Goal: Task Accomplishment & Management: Use online tool/utility

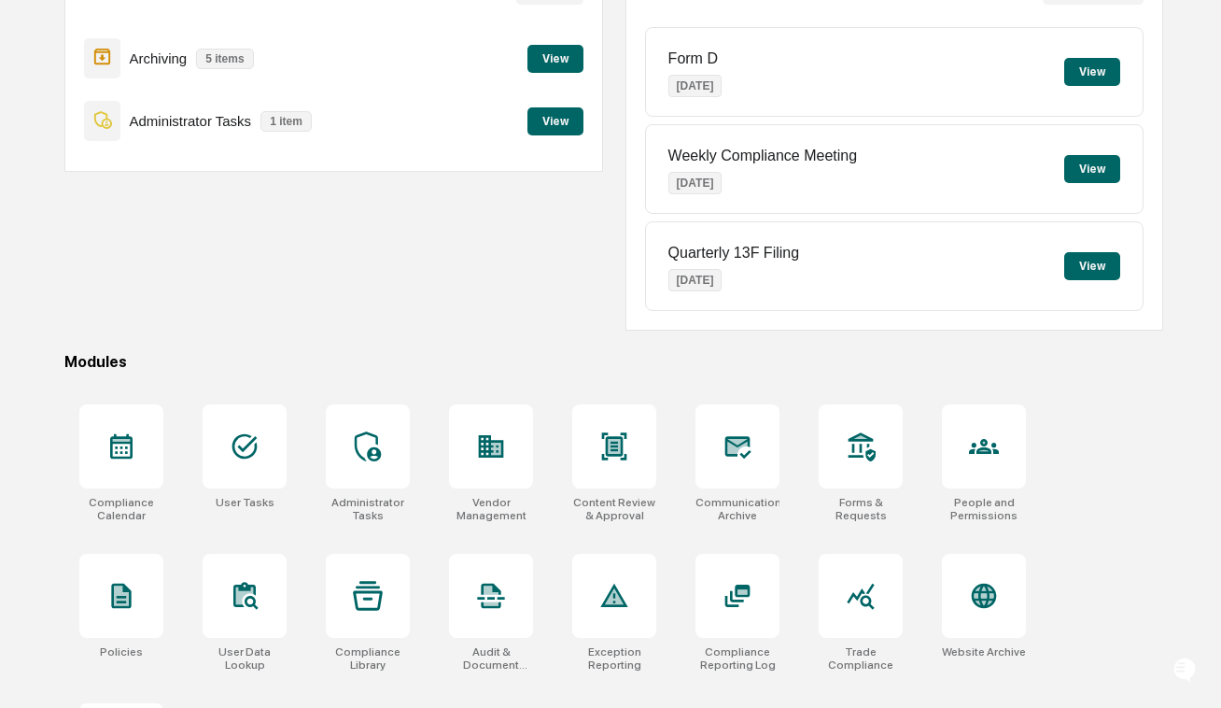
scroll to position [344, 0]
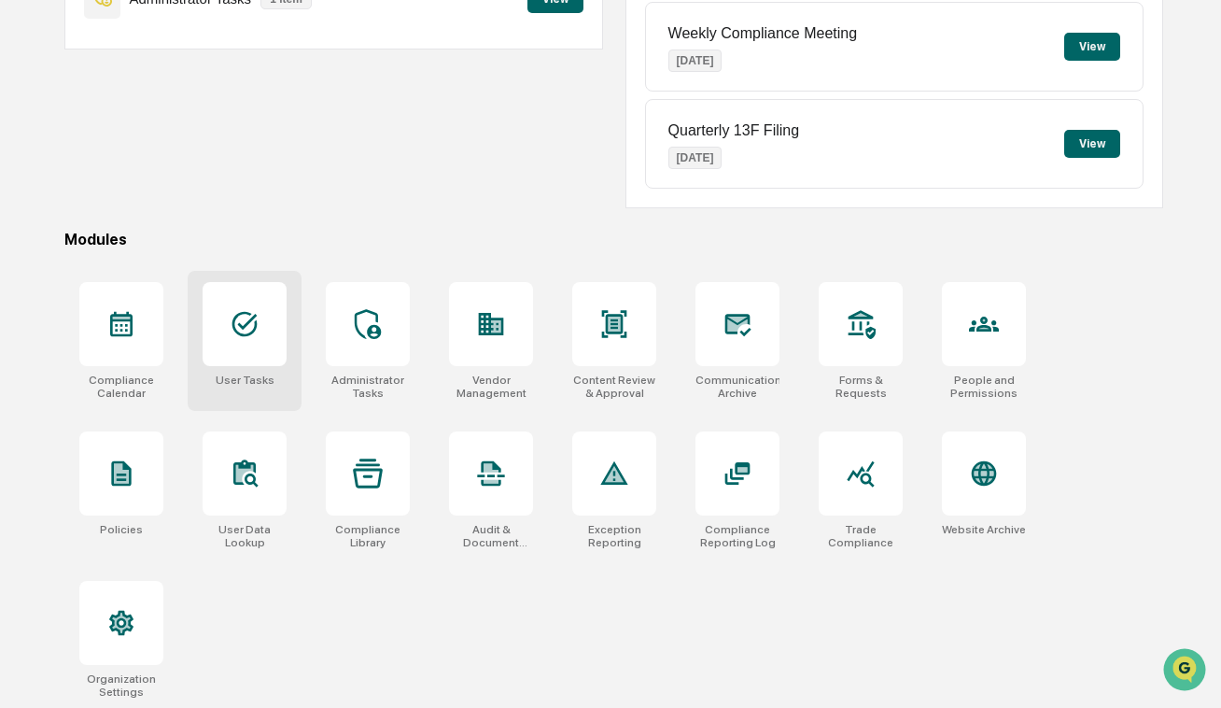
click at [241, 342] on div at bounding box center [245, 324] width 84 height 84
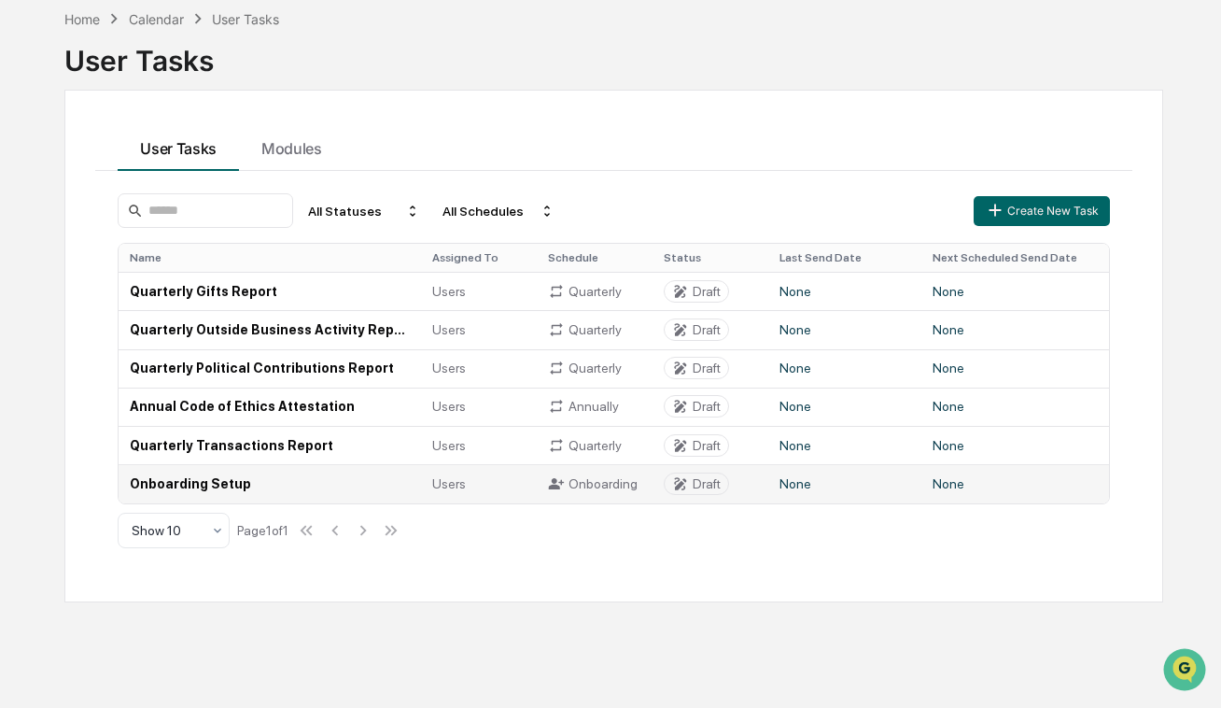
click at [597, 485] on div "Onboarding" at bounding box center [594, 483] width 93 height 17
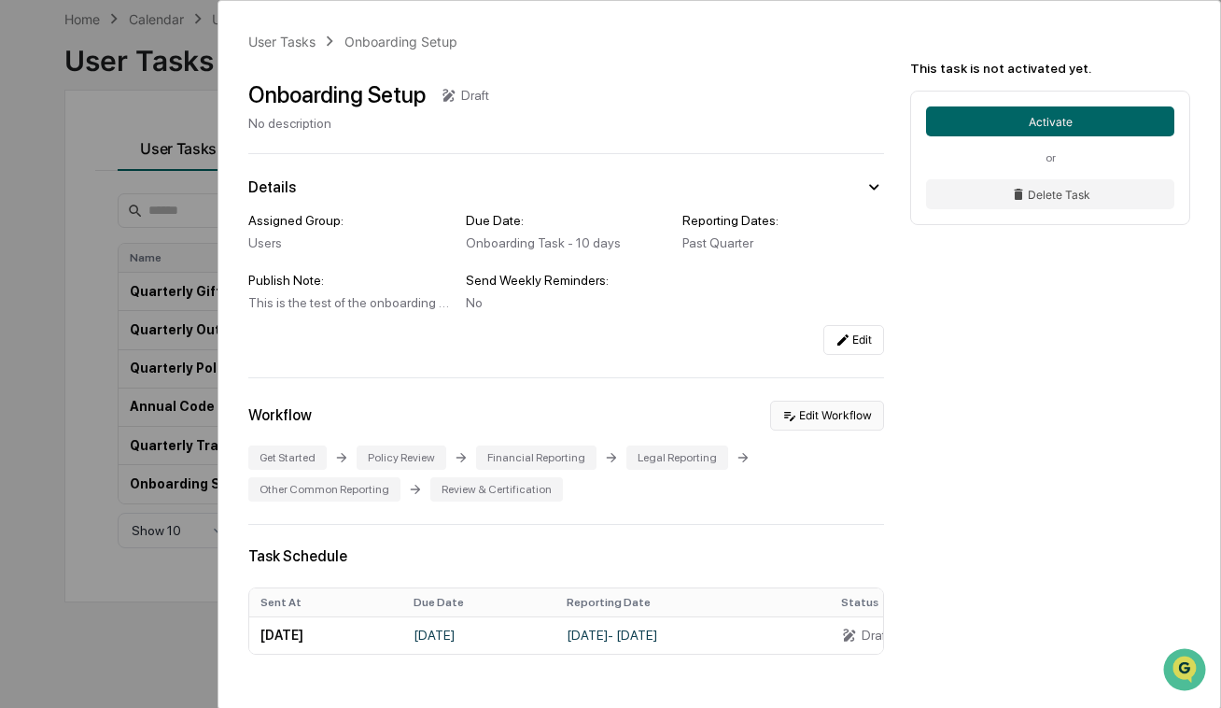
click at [843, 405] on button "Edit Workflow" at bounding box center [827, 416] width 114 height 30
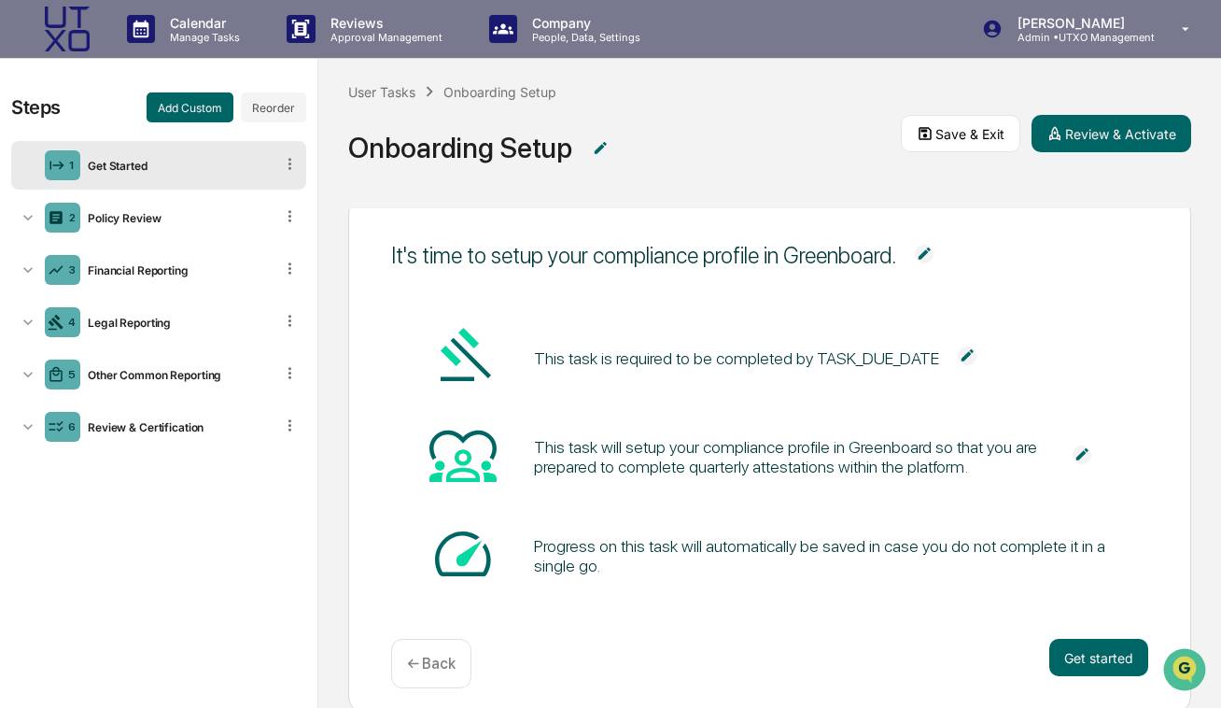
scroll to position [78, 0]
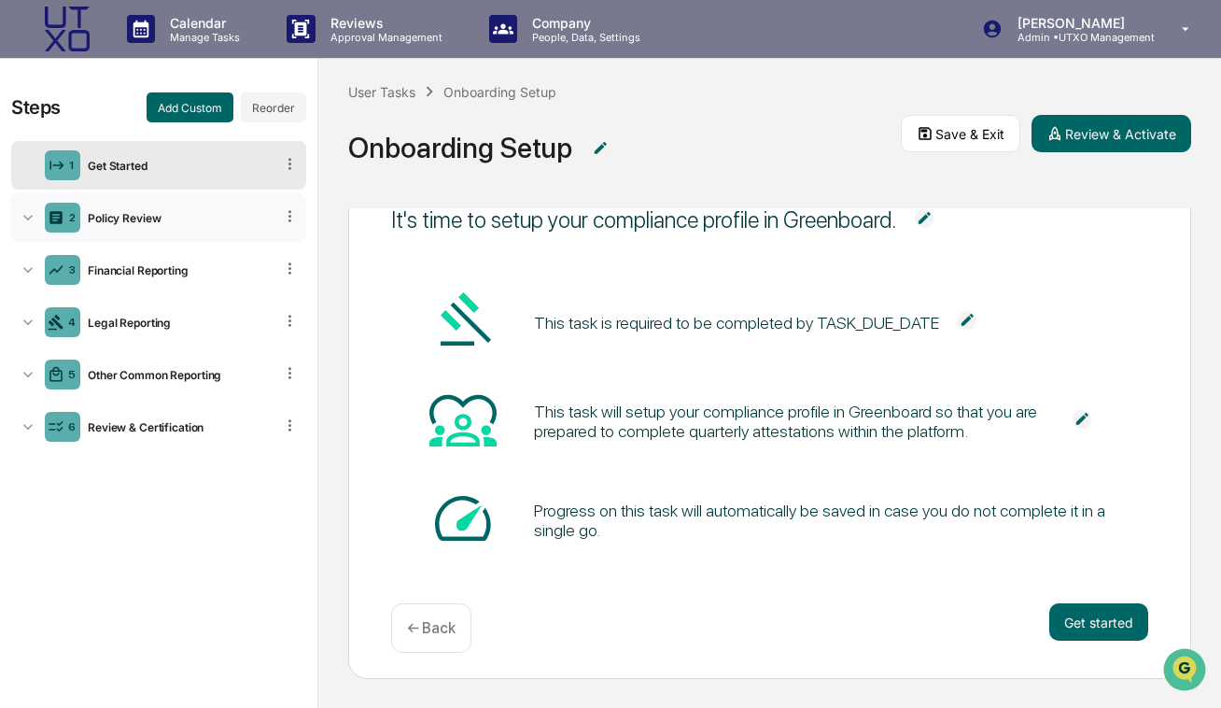
click at [30, 220] on icon at bounding box center [28, 217] width 19 height 19
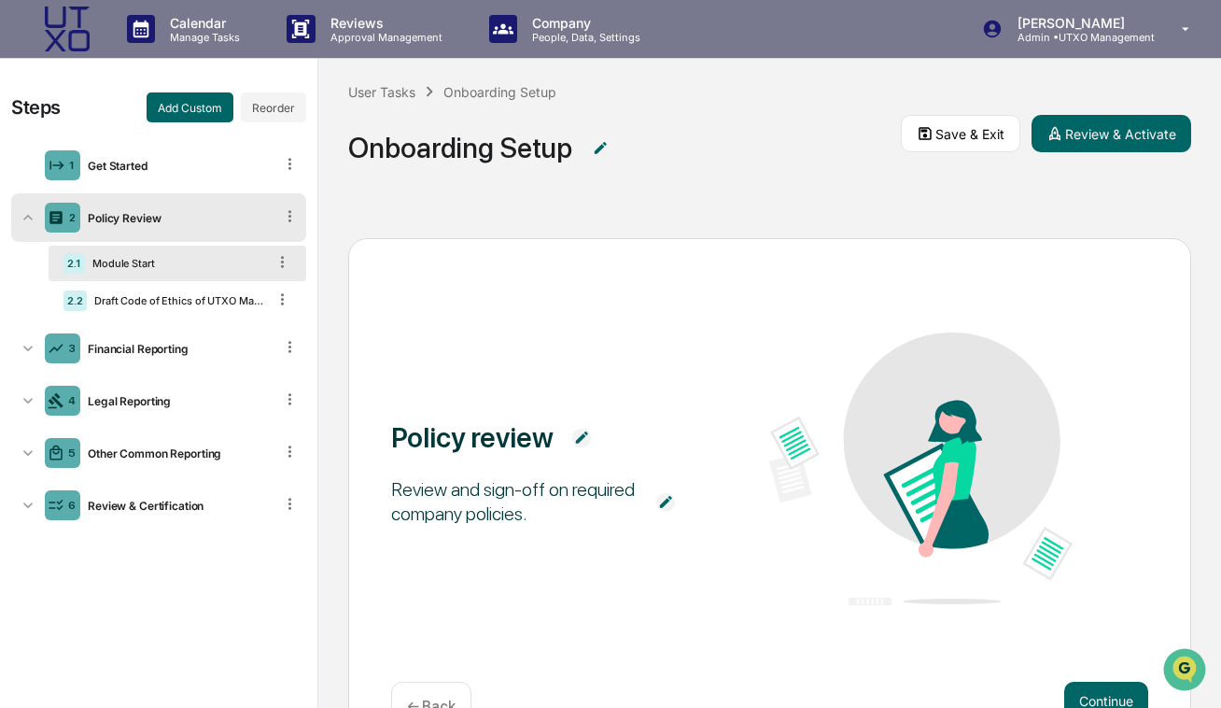
scroll to position [1, 0]
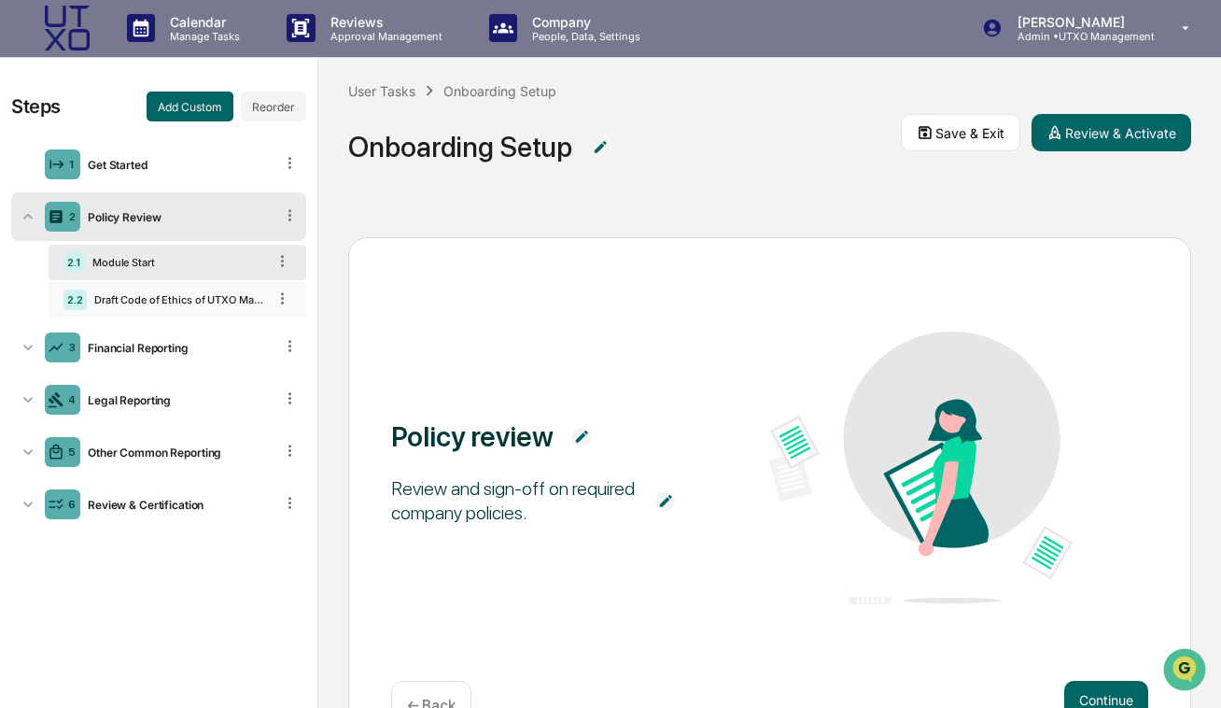
click at [134, 302] on div "Draft Code of Ethics of UTXO Management GP, LLC - [DATE]" at bounding box center [176, 299] width 179 height 13
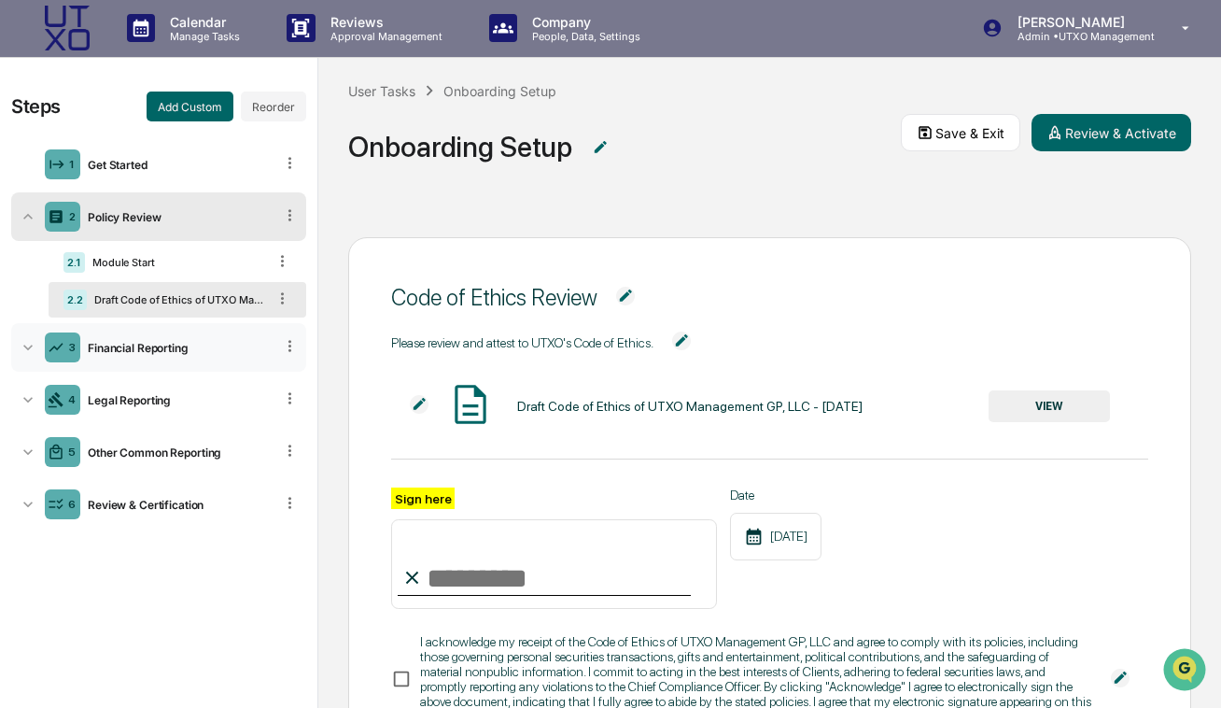
click at [31, 345] on icon at bounding box center [28, 347] width 19 height 19
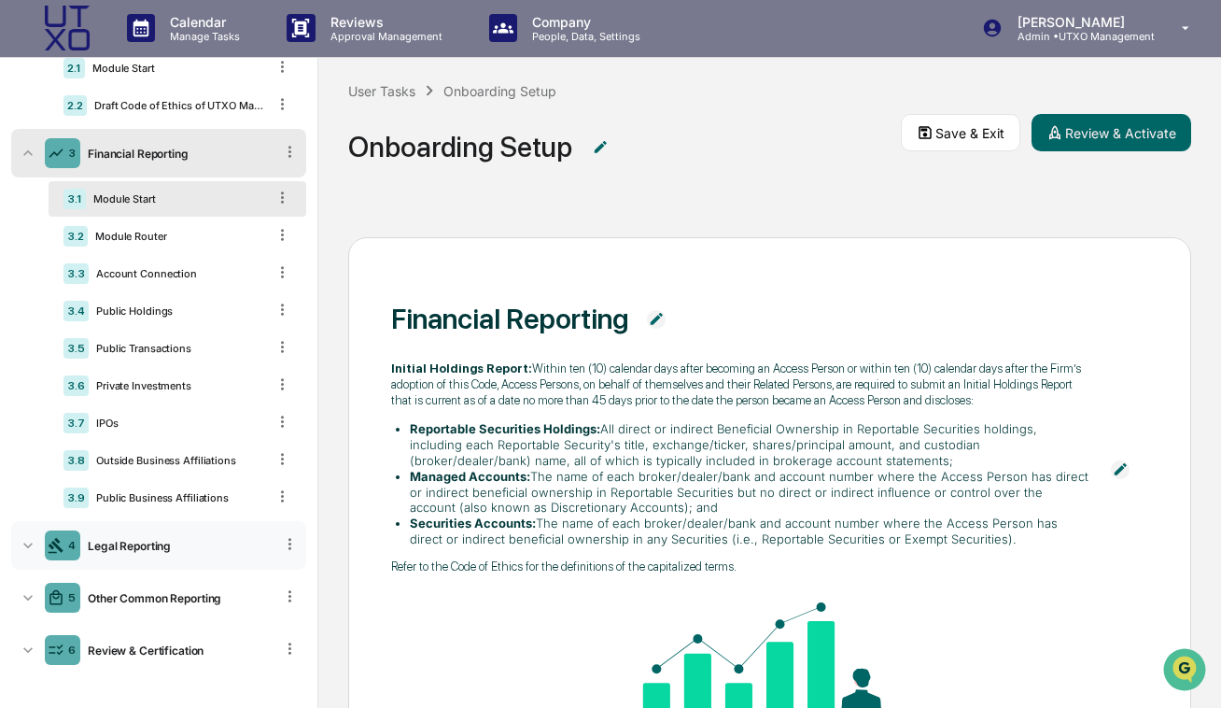
scroll to position [198, 0]
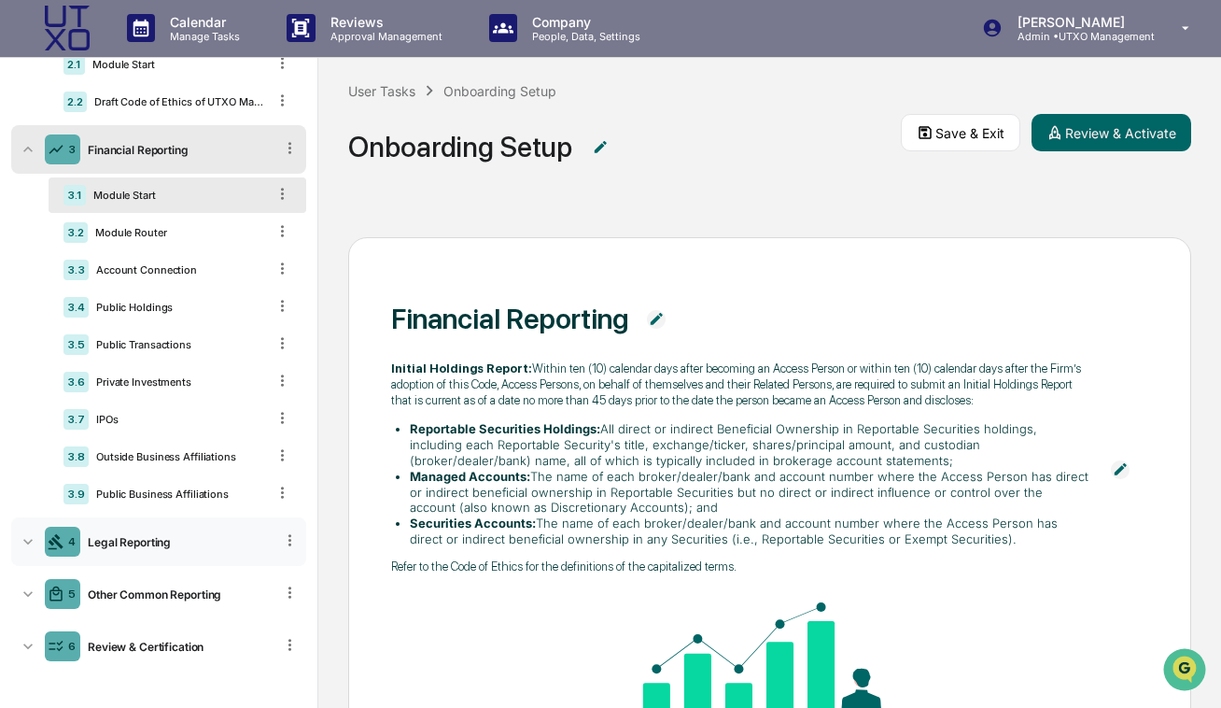
click at [30, 542] on icon at bounding box center [28, 541] width 19 height 19
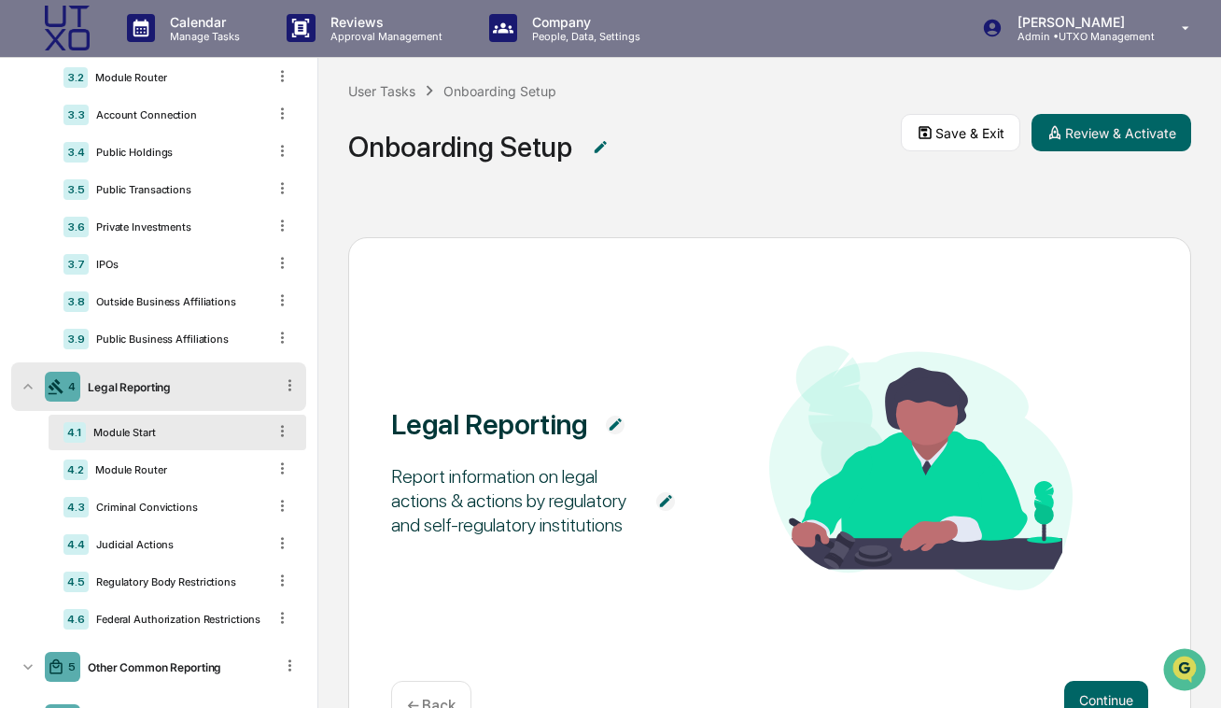
scroll to position [426, 0]
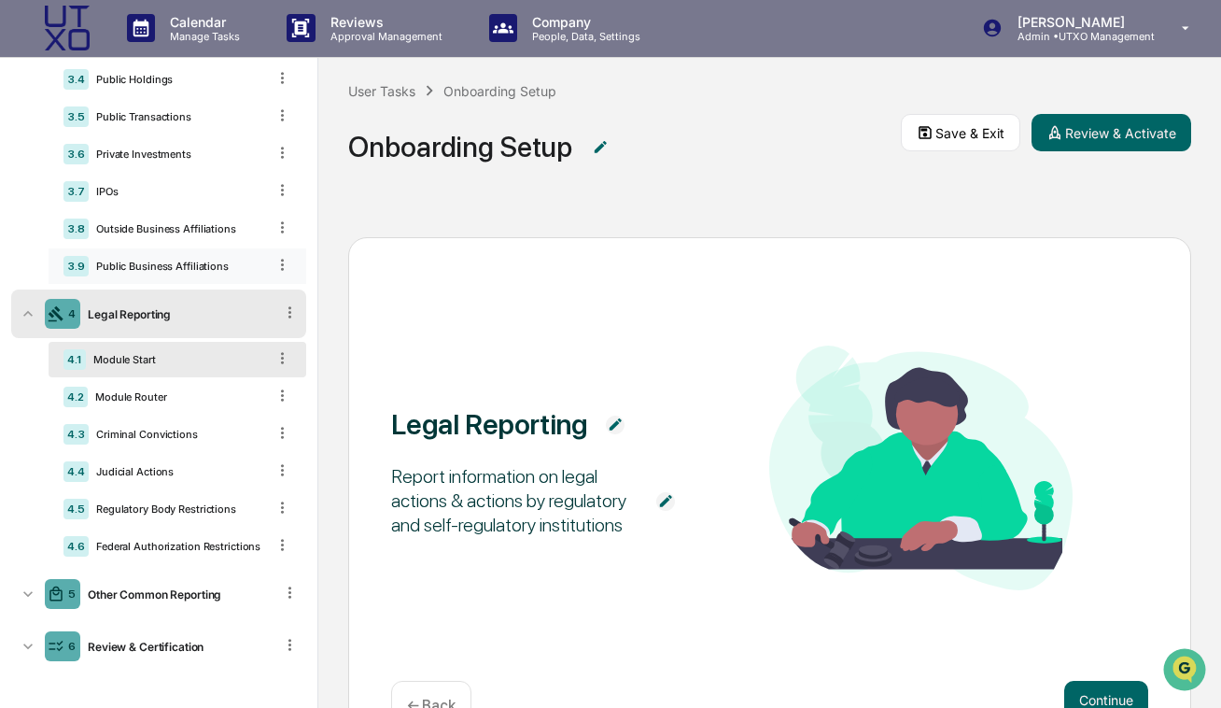
click at [158, 277] on div "3.9 Public Business Affiliations" at bounding box center [178, 265] width 258 height 35
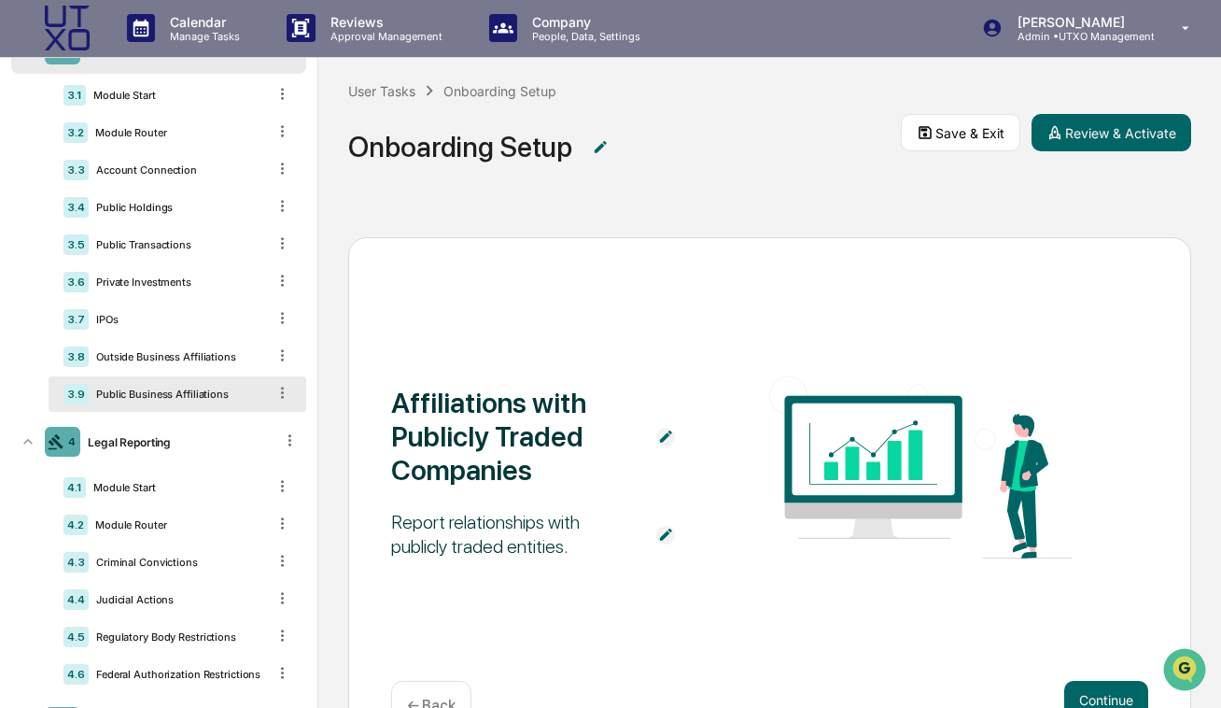
scroll to position [294, 0]
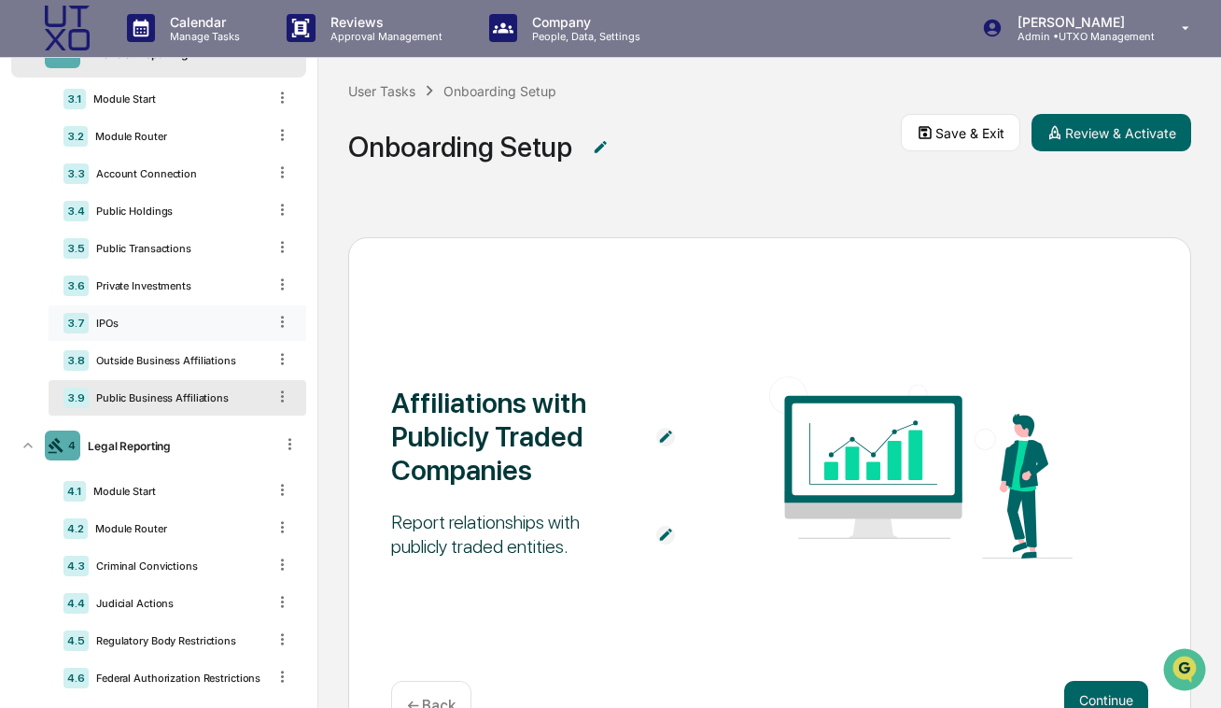
click at [148, 322] on div "IPOs" at bounding box center [177, 323] width 177 height 13
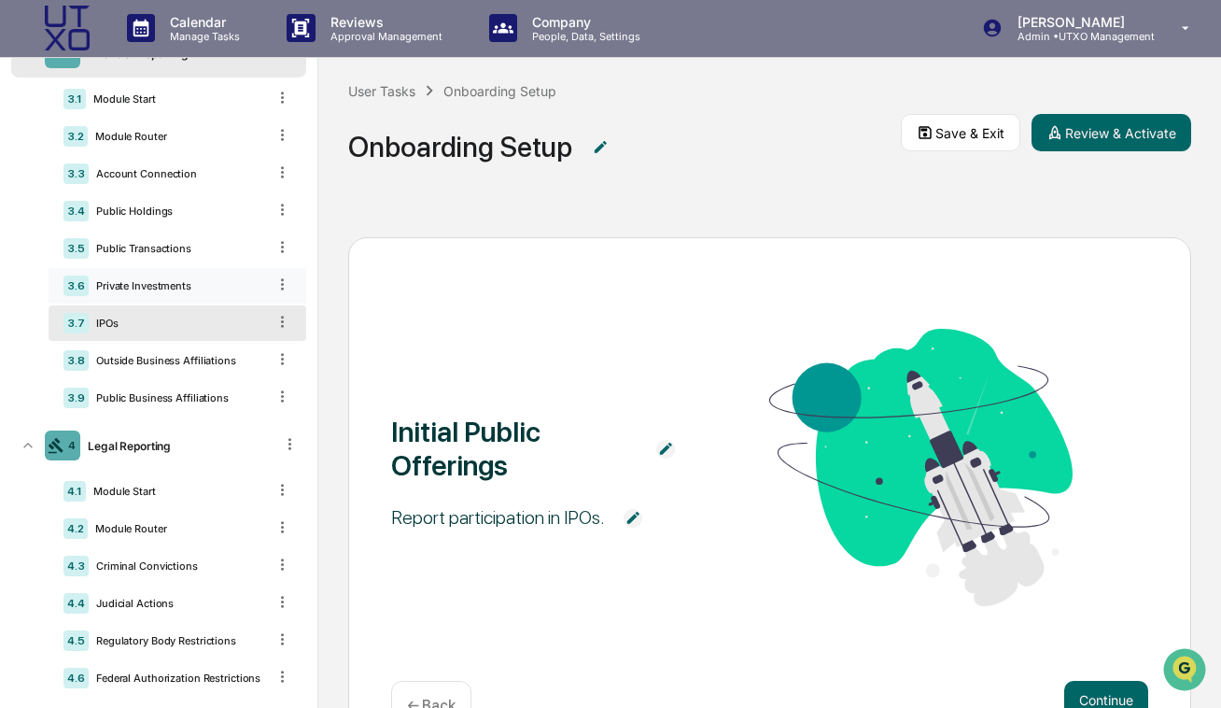
click at [145, 275] on div "3.6 Private Investments" at bounding box center [178, 285] width 258 height 35
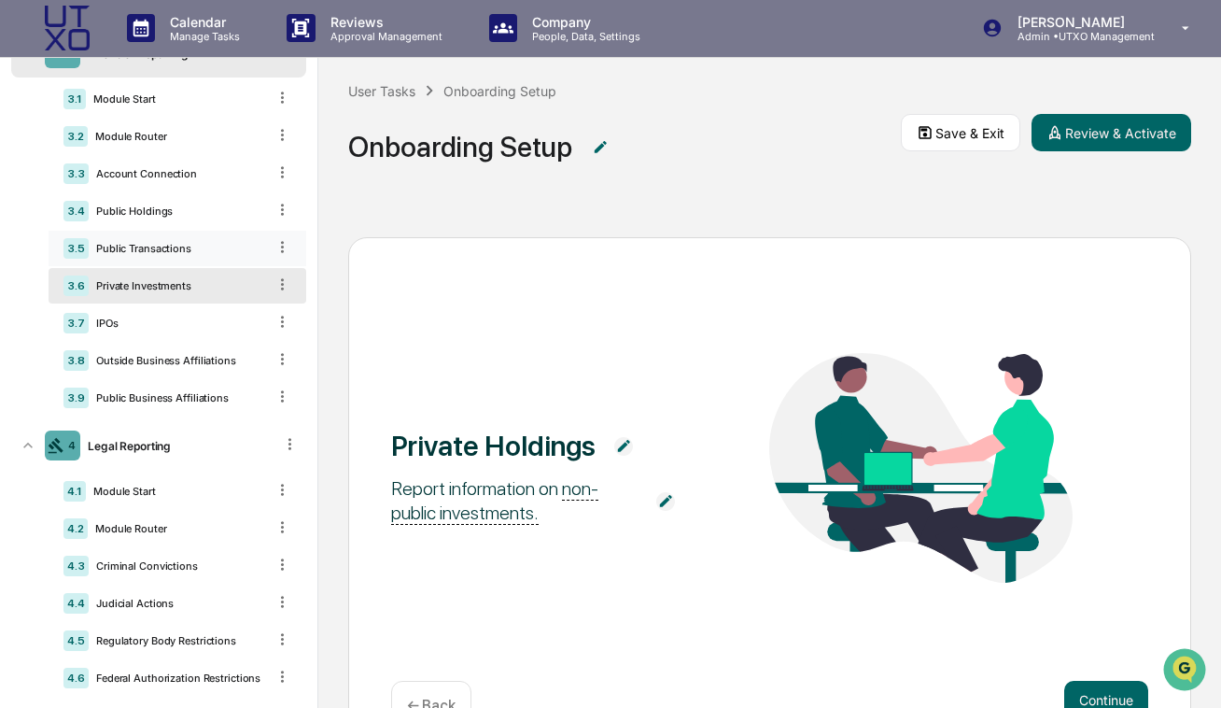
click at [145, 258] on div "3.5 Public Transactions" at bounding box center [178, 248] width 258 height 35
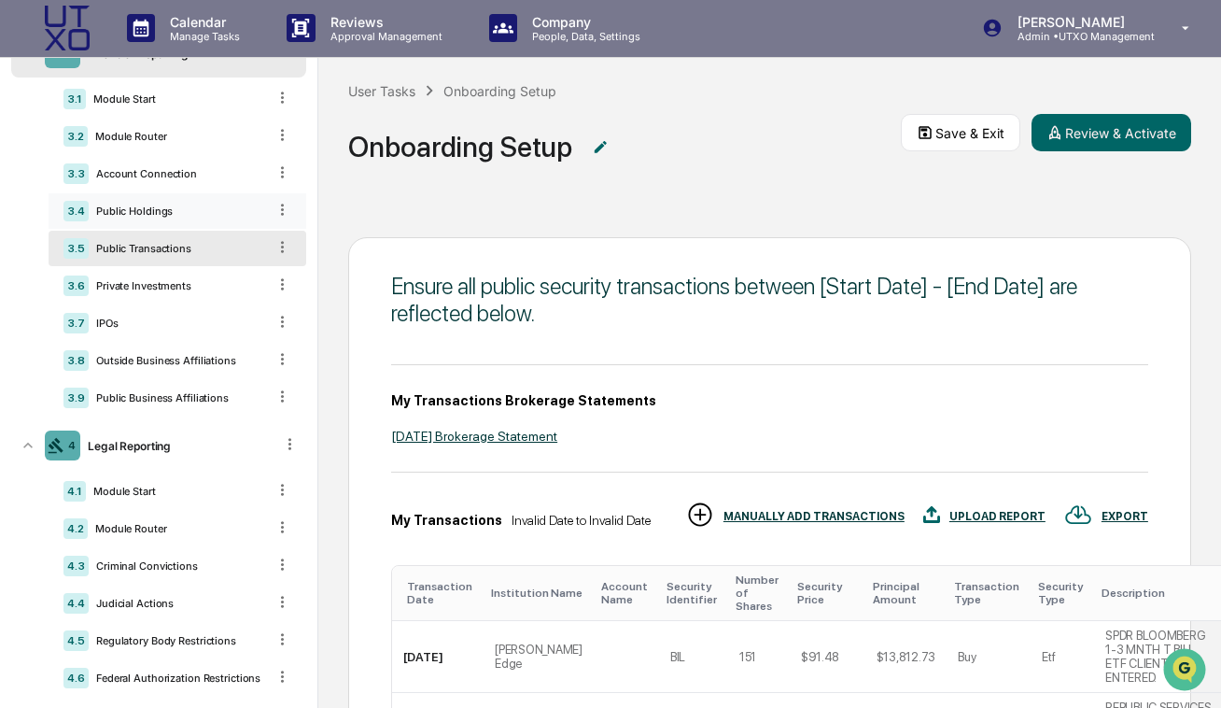
click at [147, 215] on div "Public Holdings" at bounding box center [177, 210] width 177 height 13
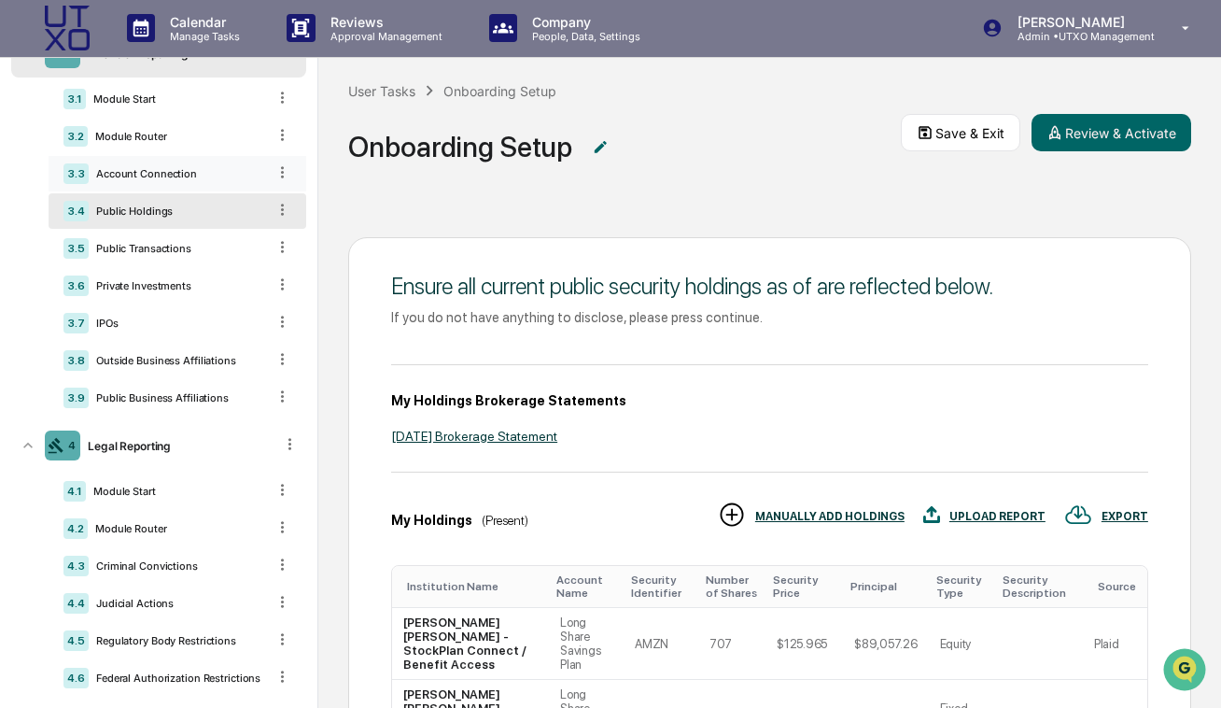
click at [147, 182] on div "3.3 Account Connection" at bounding box center [178, 173] width 258 height 35
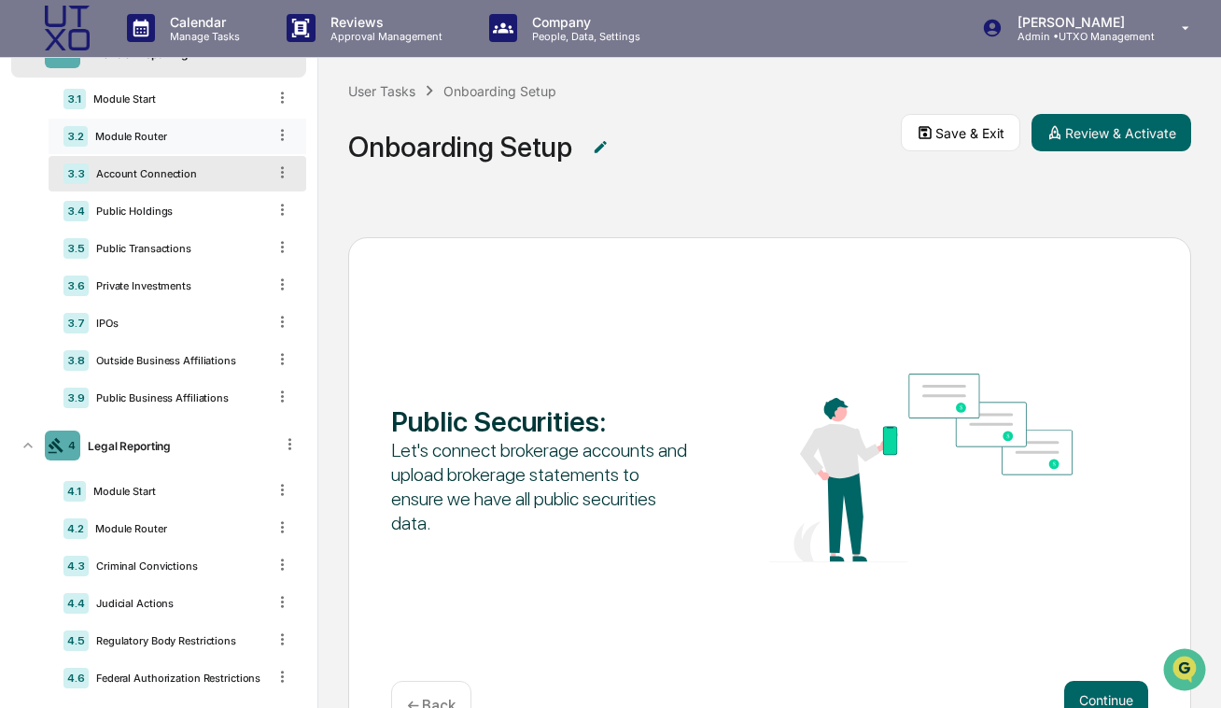
click at [146, 138] on div "Module Router" at bounding box center [177, 136] width 178 height 13
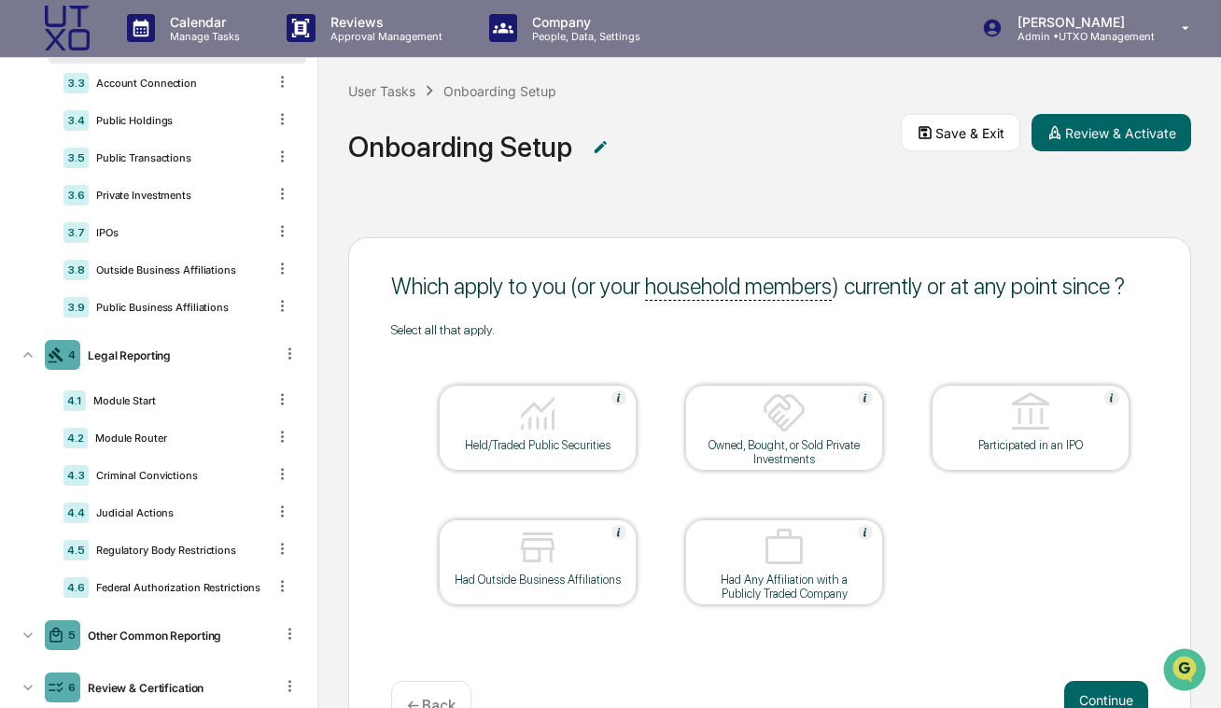
scroll to position [426, 0]
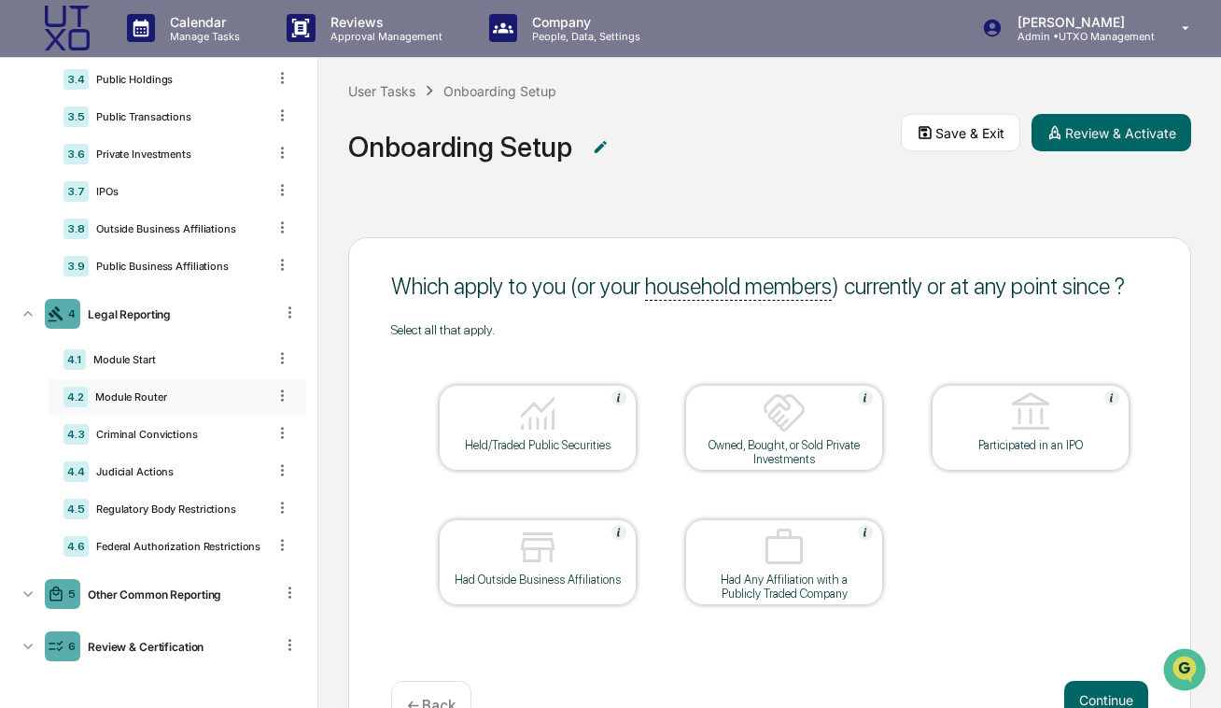
click at [151, 398] on div "Module Router" at bounding box center [177, 396] width 178 height 13
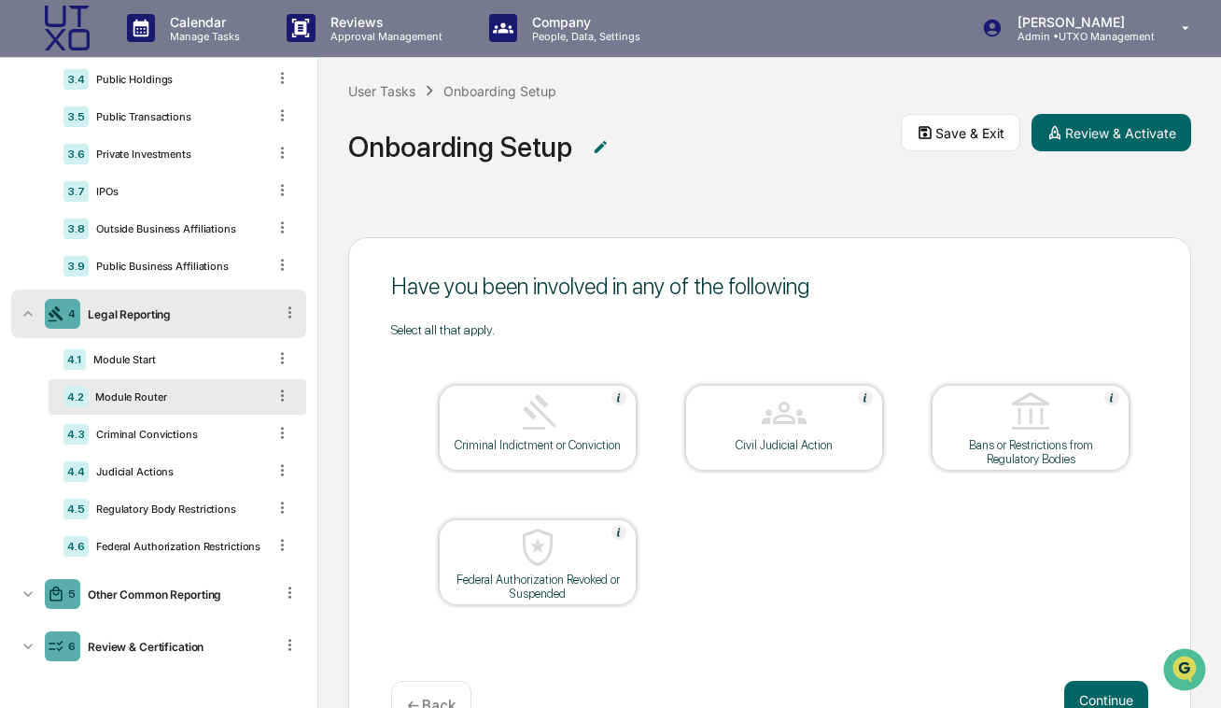
click at [33, 314] on icon at bounding box center [28, 313] width 19 height 19
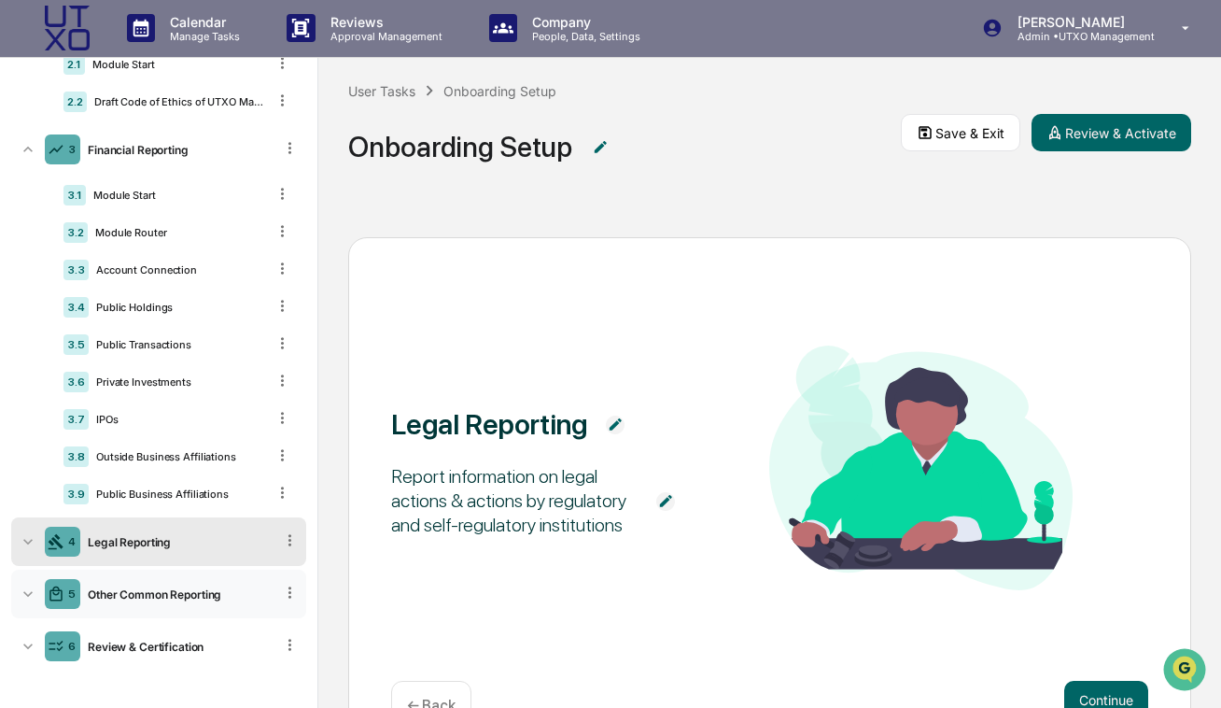
drag, startPoint x: 31, startPoint y: 595, endPoint x: 44, endPoint y: 584, distance: 16.6
click at [31, 595] on icon at bounding box center [28, 593] width 19 height 19
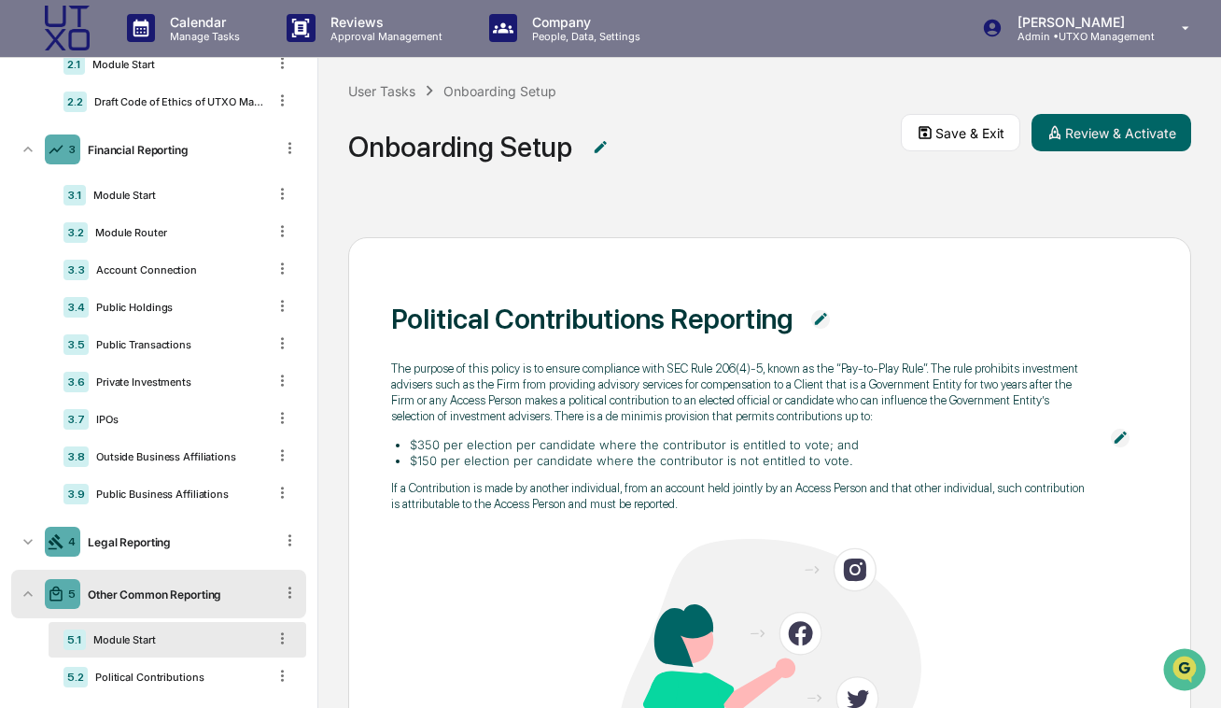
scroll to position [276, 0]
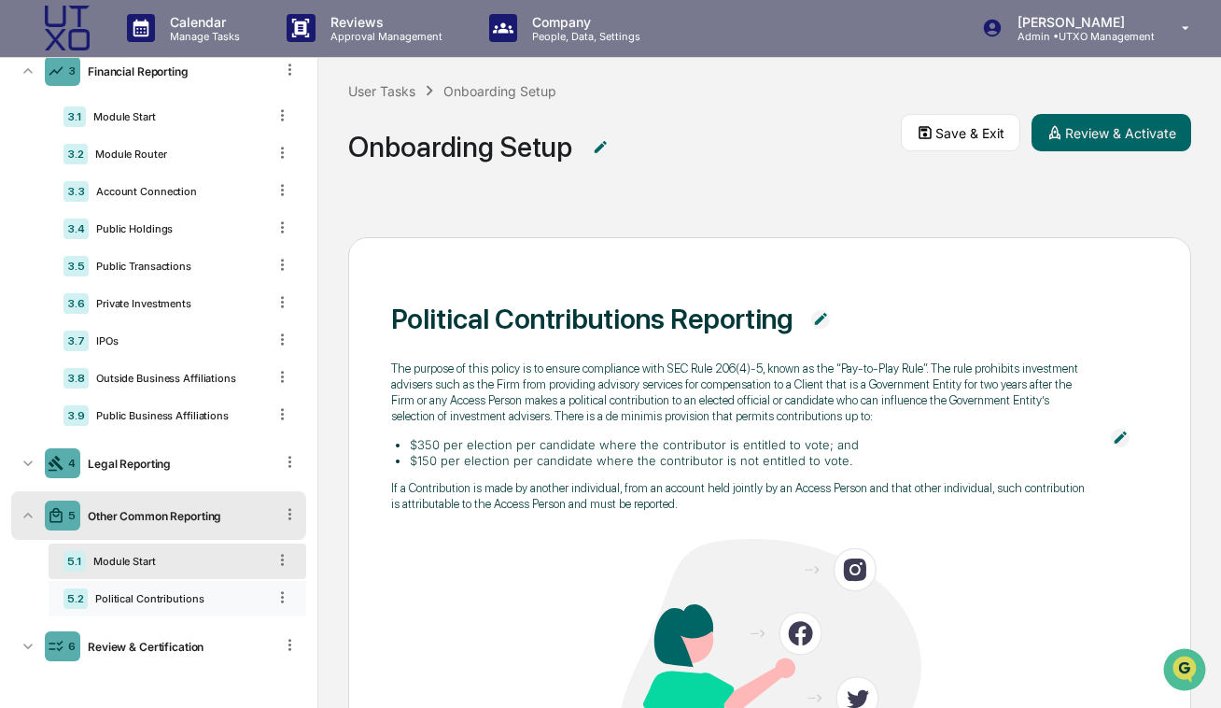
click at [161, 598] on div "Political Contributions" at bounding box center [177, 598] width 178 height 13
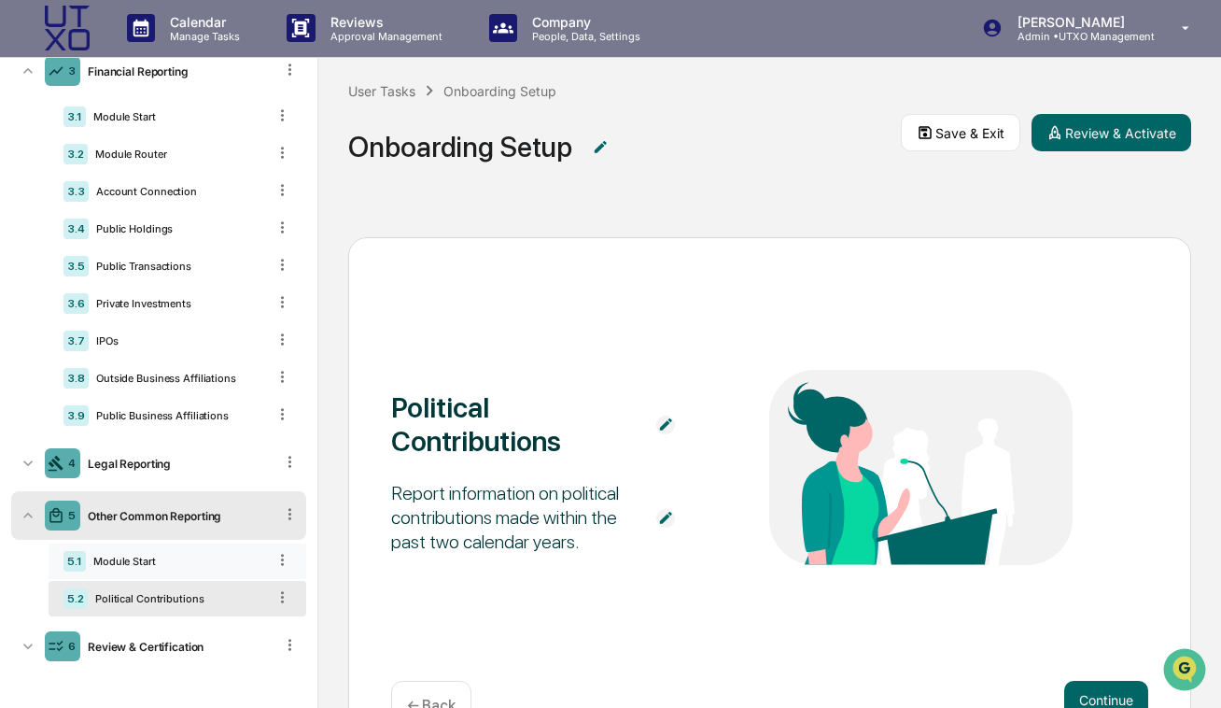
click at [162, 562] on div "Module Start" at bounding box center [176, 561] width 180 height 13
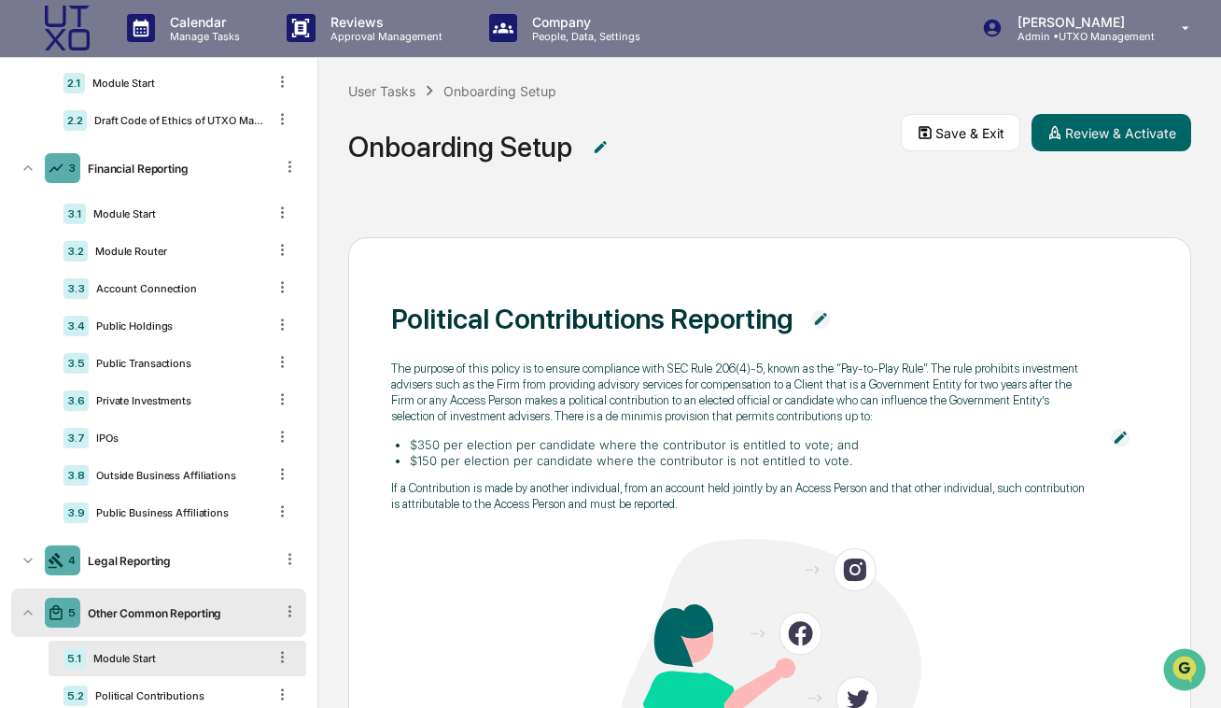
scroll to position [0, 0]
